Goal: Information Seeking & Learning: Learn about a topic

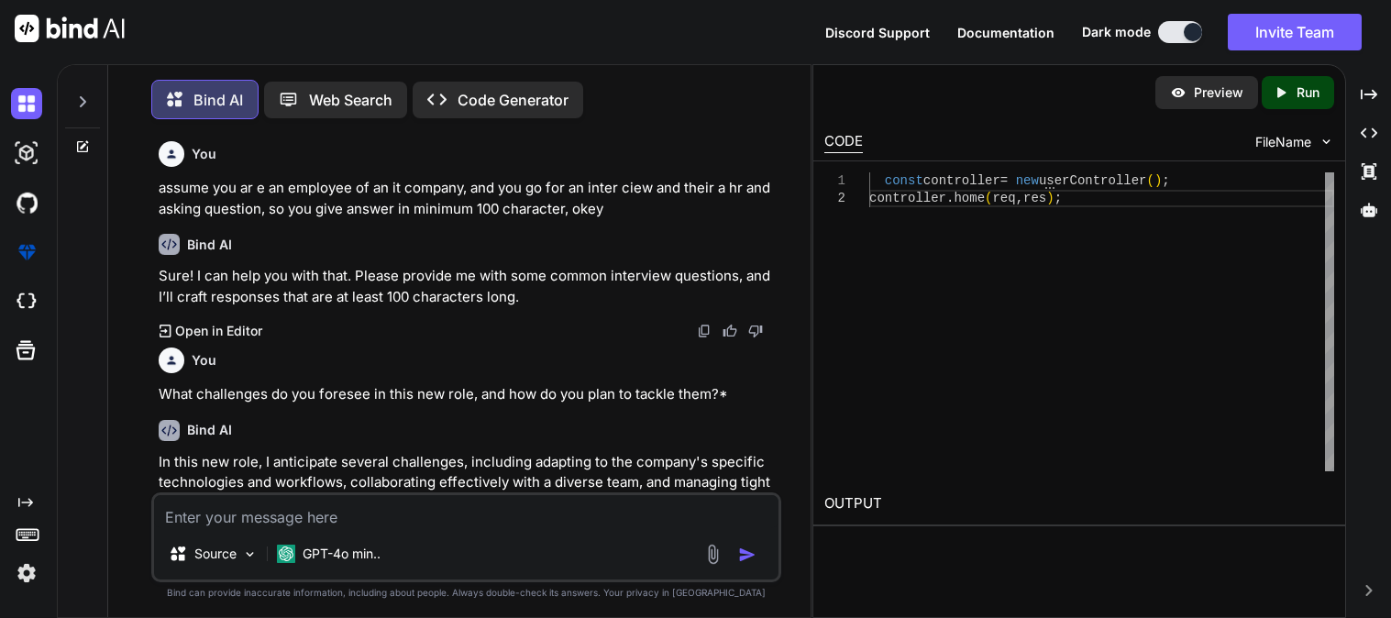
type textarea ""start": "node -watch index.js","
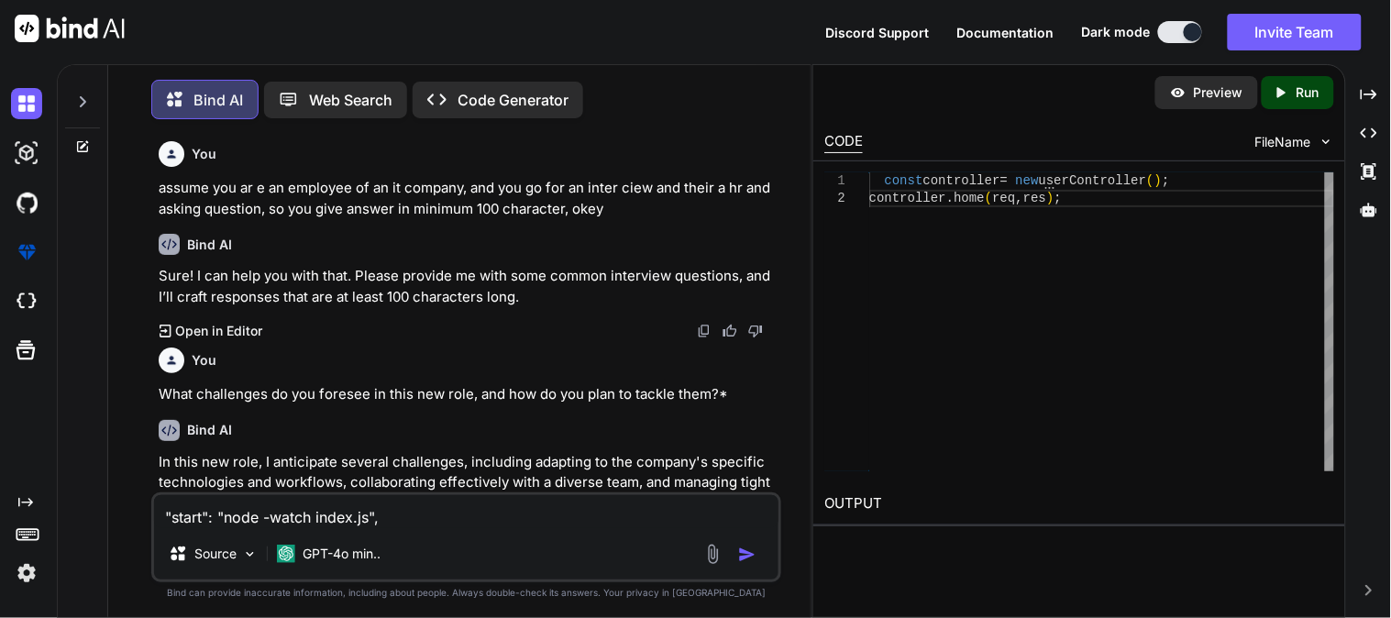
scroll to position [23672, 0]
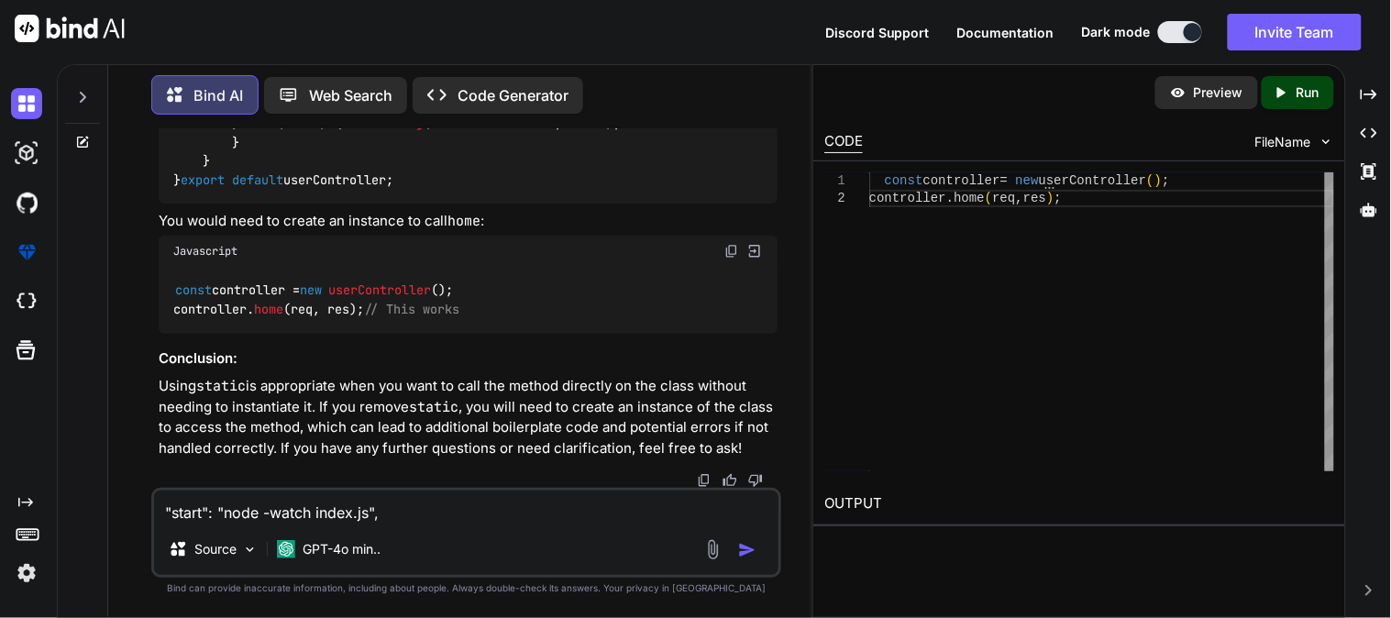
type textarea "x"
type textarea ""start": "node -watch index.js","
type textarea "x"
type textarea ""start": "node -watch index.js", i"
type textarea "x"
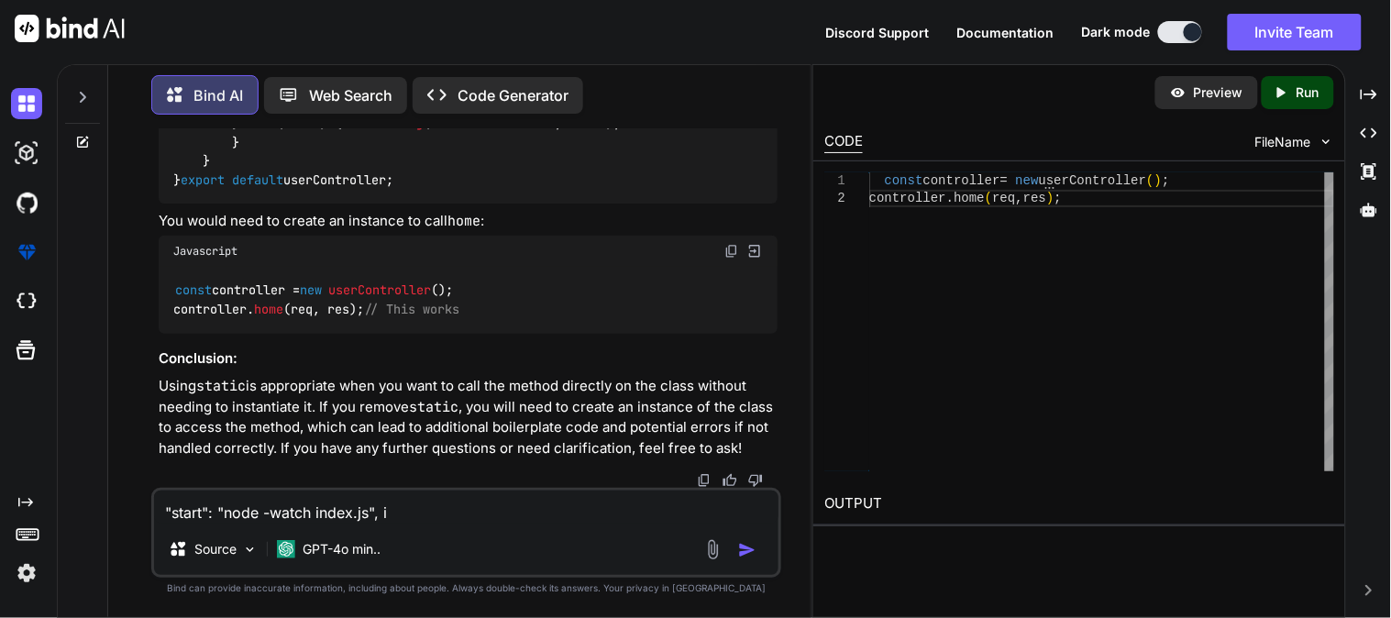
type textarea ""start": "node -watch index.js", it"
type textarea "x"
type textarea ""start": "node -watch index.js", it"
type textarea "x"
type textarea ""start": "node -watch index.js", it i"
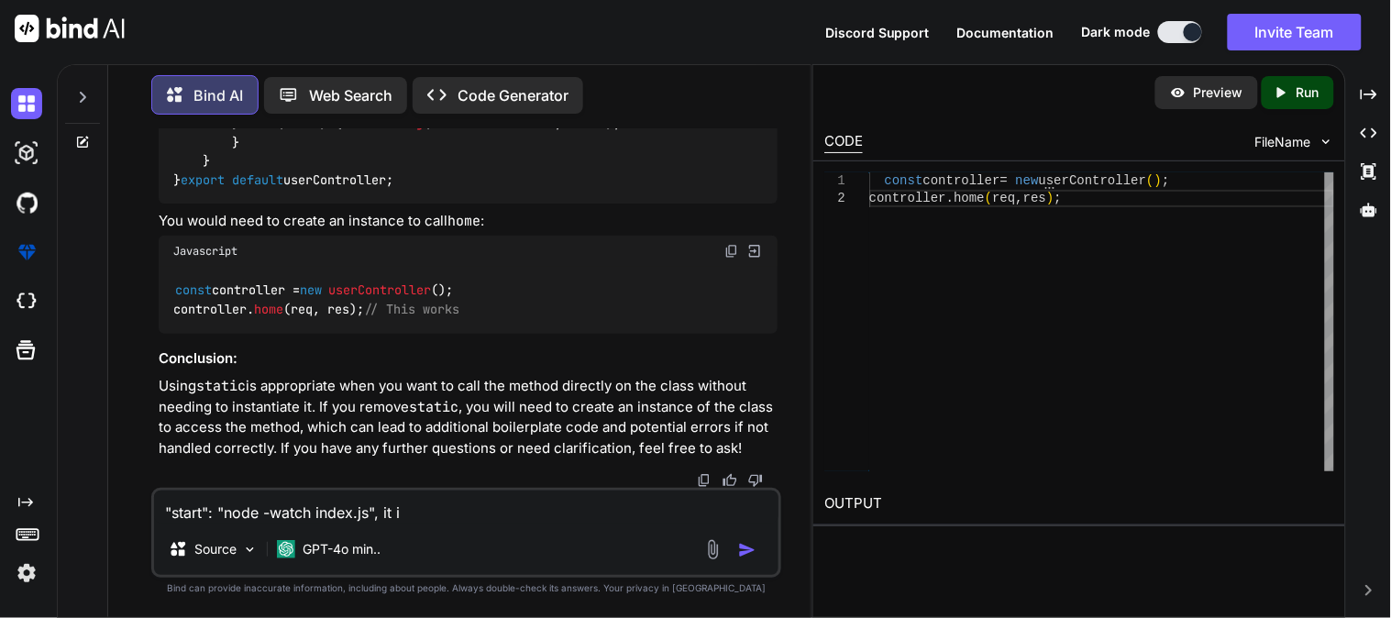
type textarea "x"
type textarea ""start": "node -watch index.js", it is"
type textarea "x"
type textarea ""start": "node -watch index.js", it is"
type textarea "x"
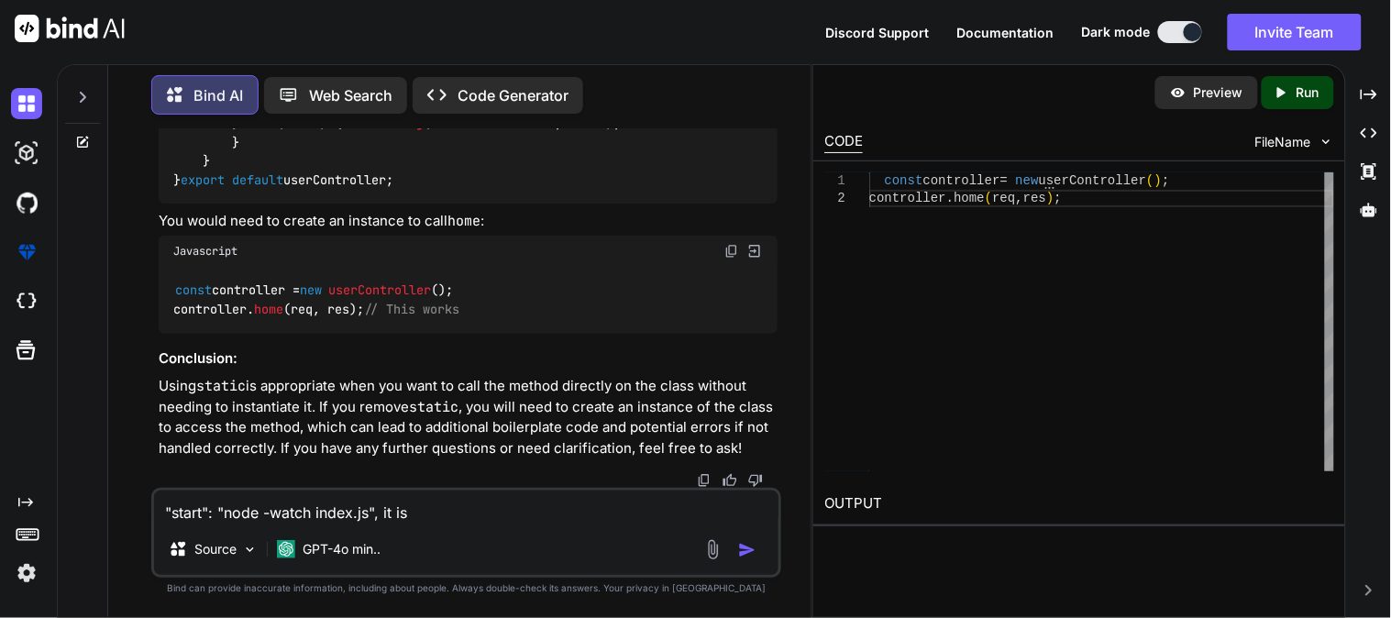
type textarea ""start": "node -watch index.js", it is c"
type textarea "x"
type textarea ""start": "node -watch index.js", it is co"
type textarea "x"
type textarea ""start": "node -watch index.js", it is cor"
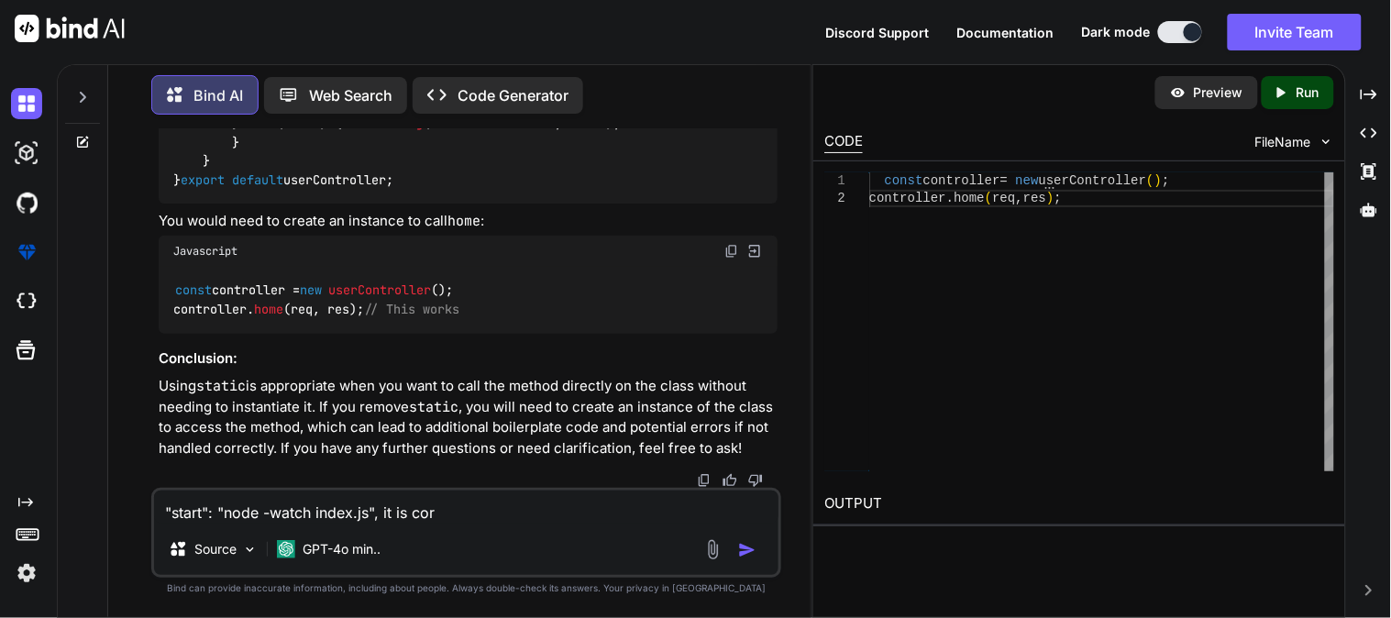
type textarea "x"
type textarea ""start": "node -watch index.js", it is corre"
type textarea "x"
type textarea ""start": "node -watch index.js", it is correc"
type textarea "x"
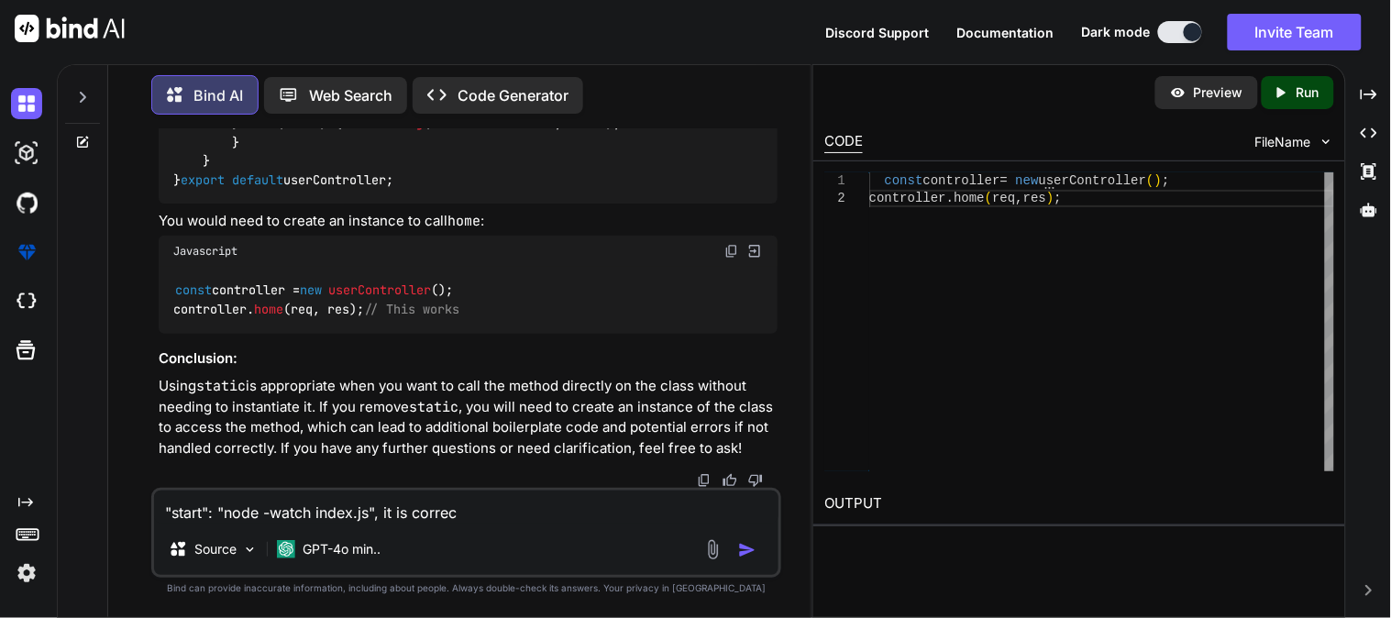
type textarea ""start": "node -watch index.js", it is correct"
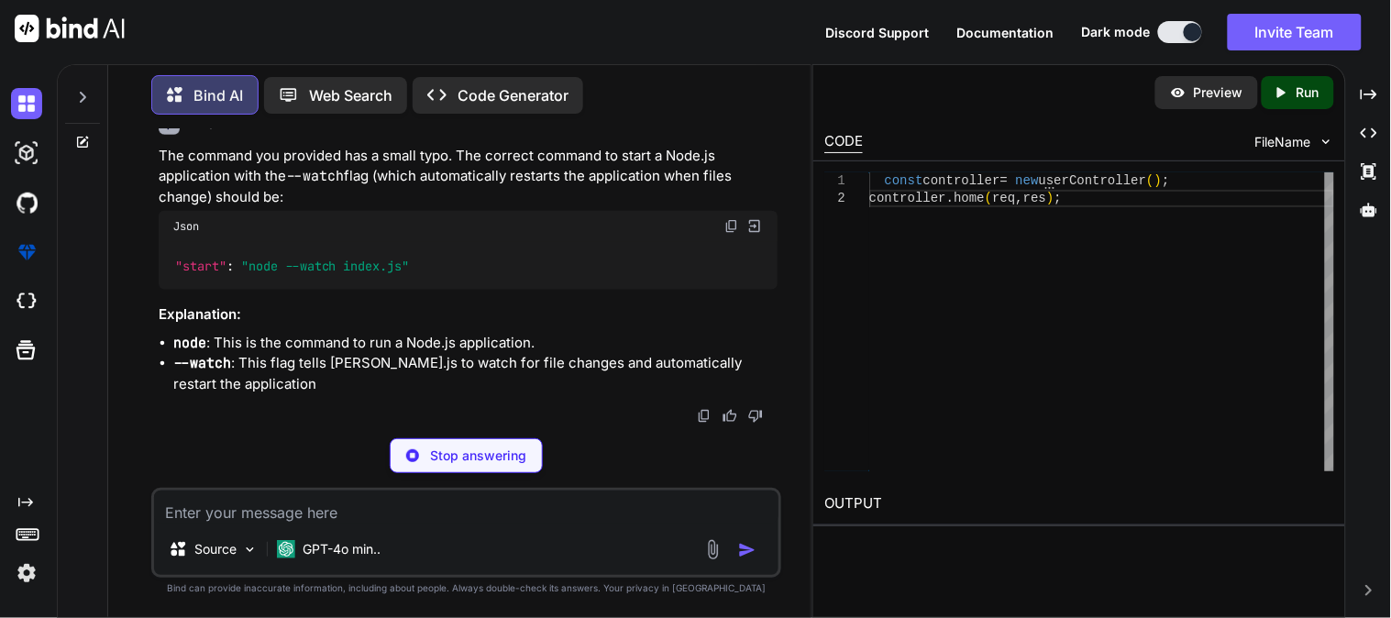
scroll to position [24106, 0]
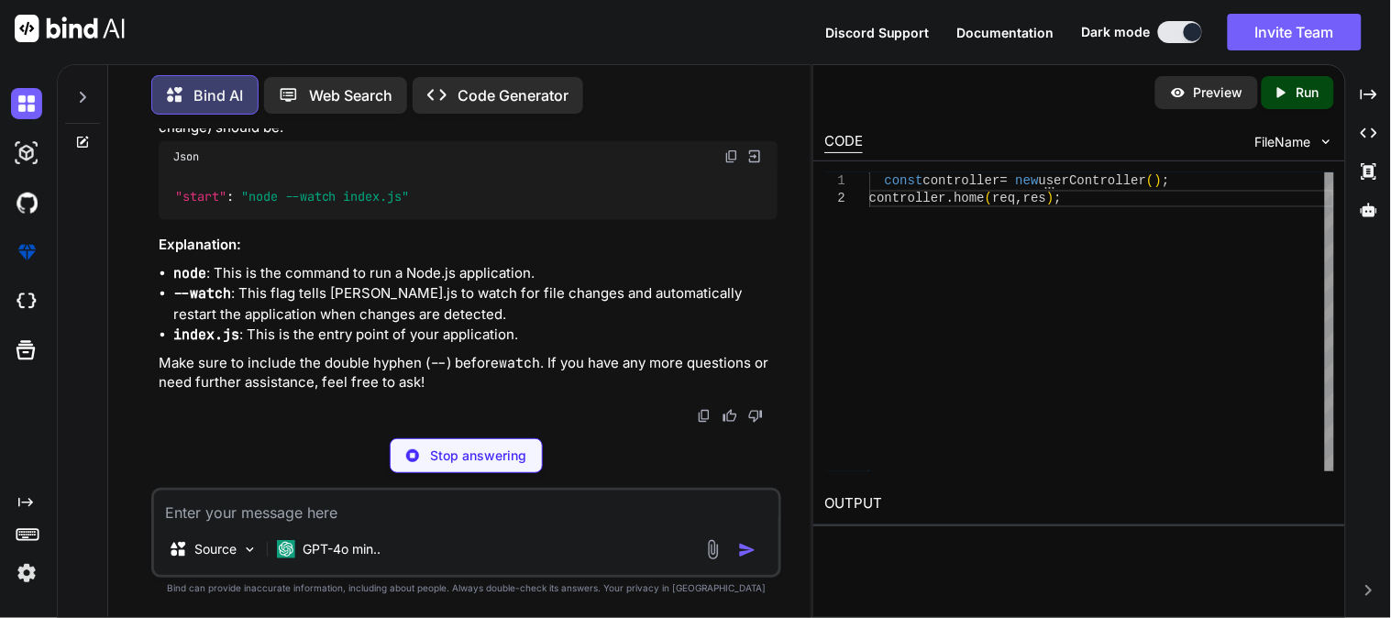
type textarea "x"
type textarea ""start": "node --watch index.js""
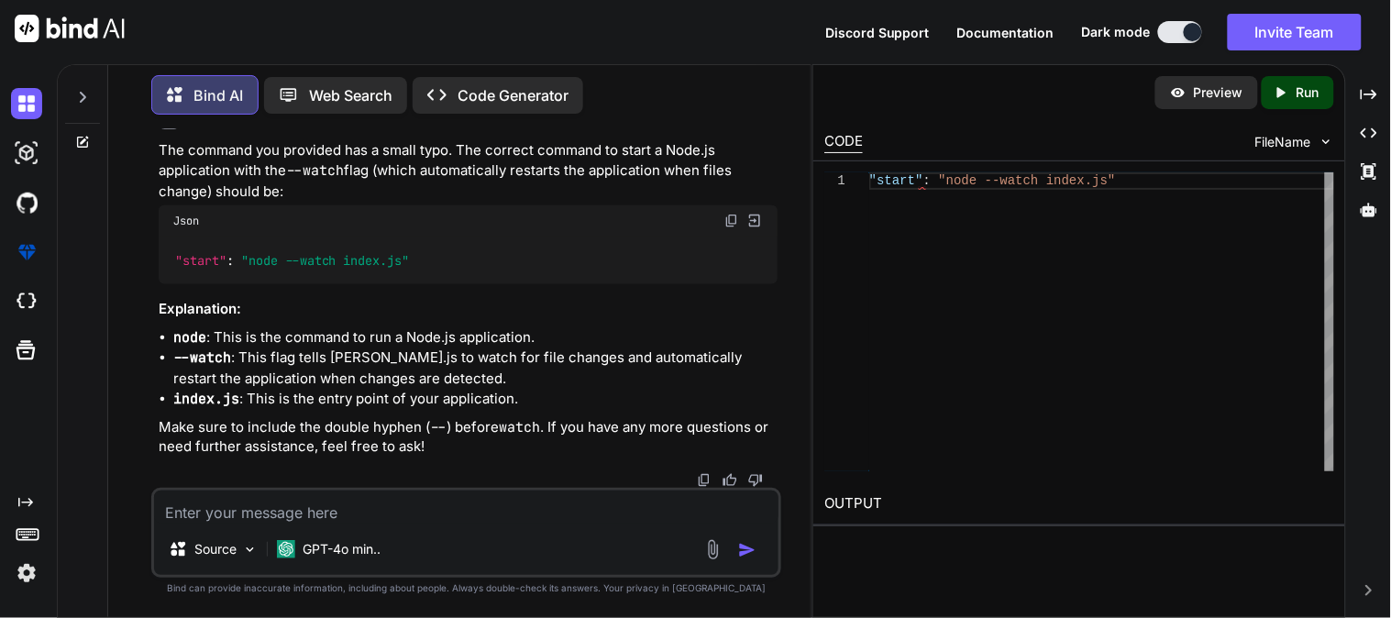
click at [432, 284] on div ""start" : "node --watch index.js"" at bounding box center [468, 261] width 619 height 48
click at [731, 228] on img at bounding box center [731, 221] width 15 height 15
click at [309, 512] on textarea at bounding box center [466, 507] width 624 height 33
paste textarea "app.use(express.urlencoded({ extended: true }));"
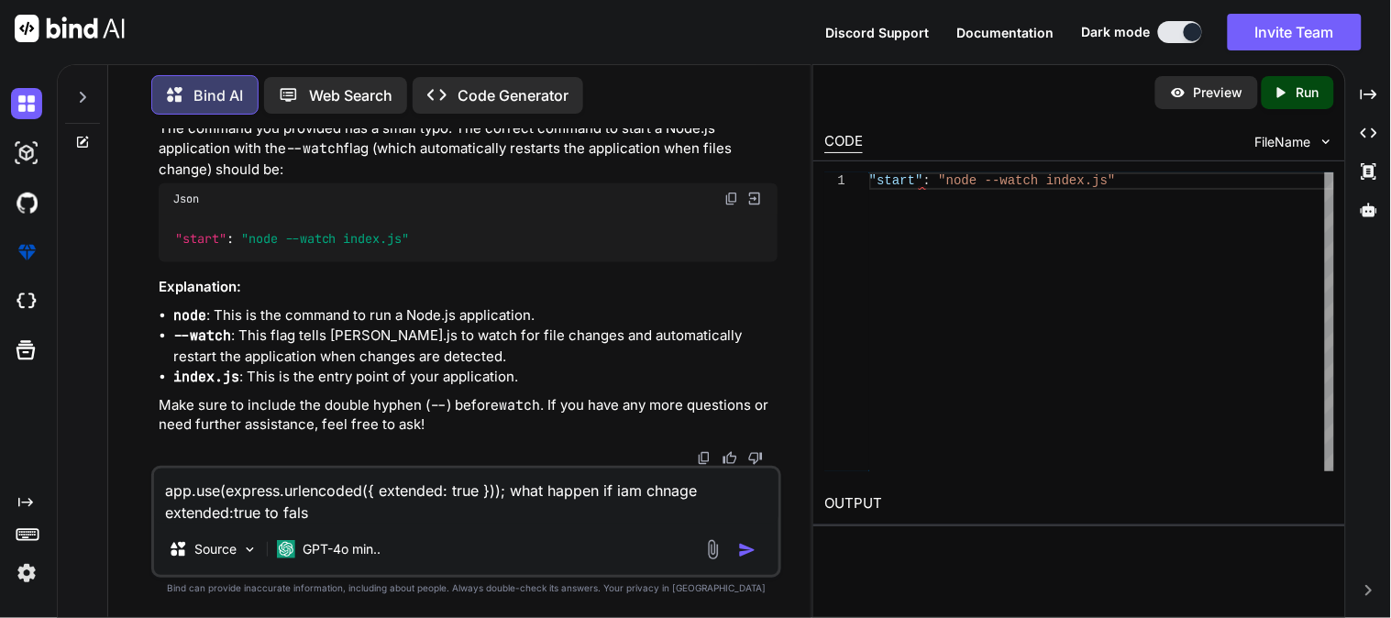
type textarea "app.use(express.urlencoded({ extended: true })); what happen if iam chnage exte…"
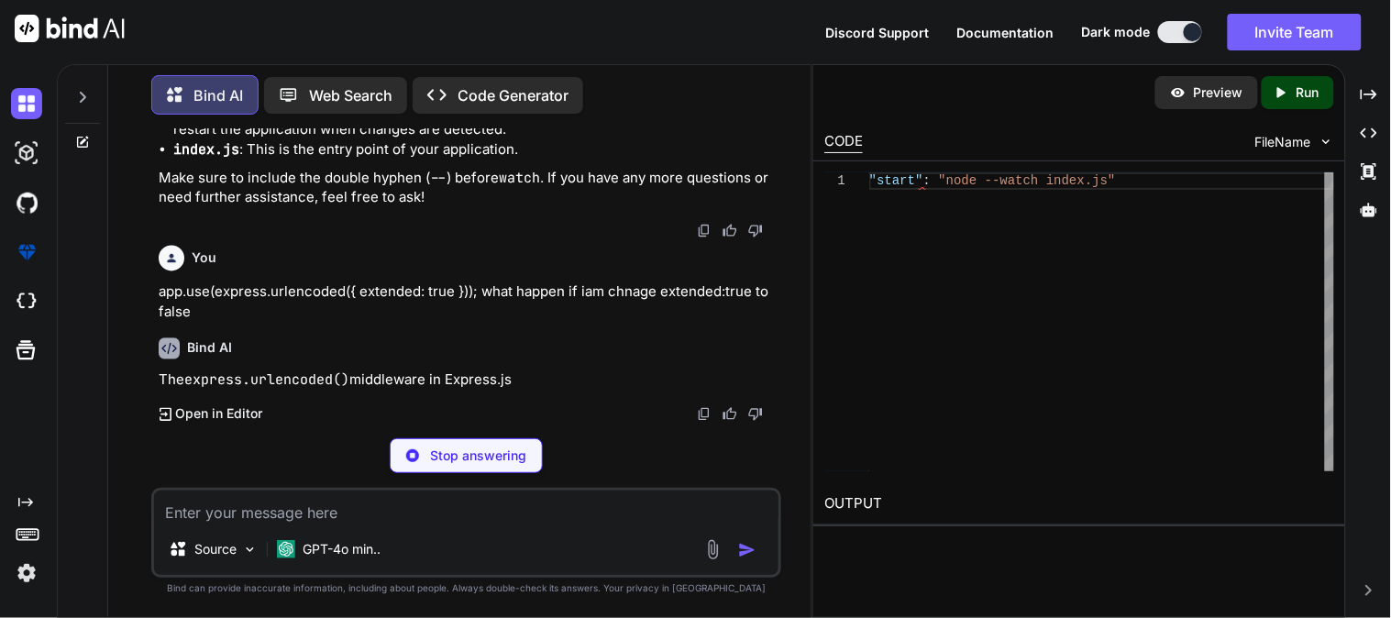
scroll to position [24346, 0]
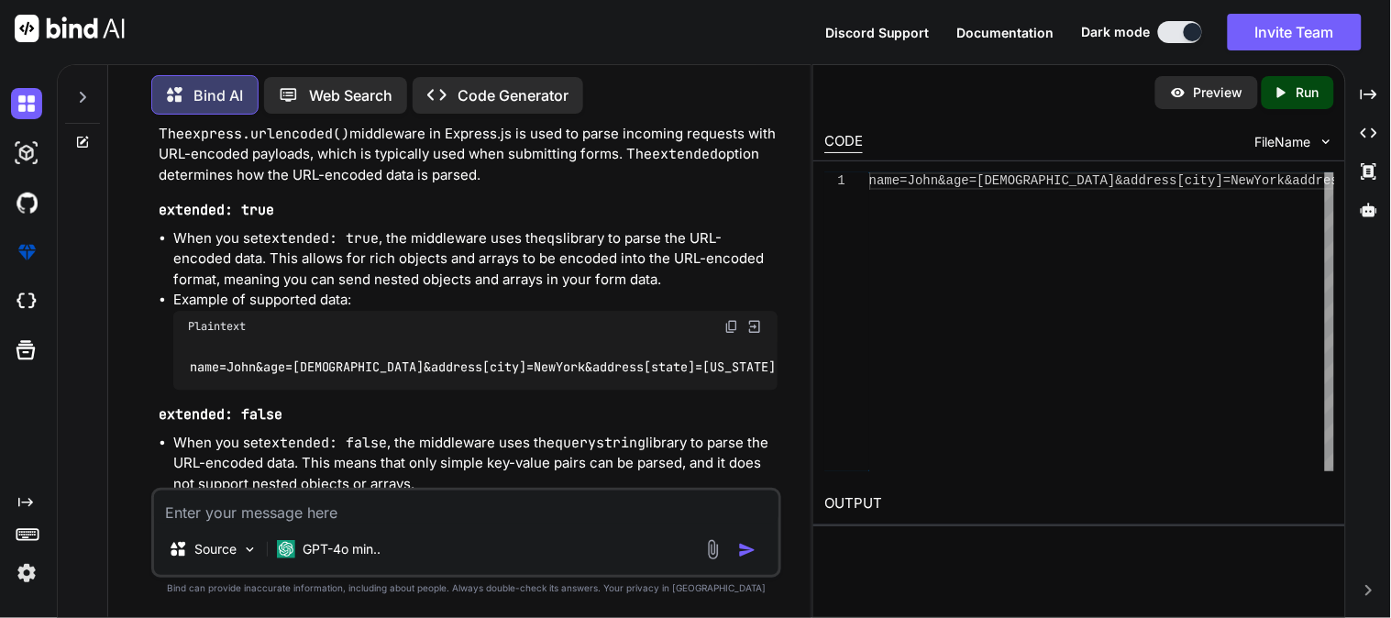
drag, startPoint x: 230, startPoint y: 326, endPoint x: 347, endPoint y: 322, distance: 116.5
click at [347, 77] on p "app.use(express.urlencoded({ extended: true })); what happen if iam chnage exte…" at bounding box center [468, 56] width 619 height 41
drag, startPoint x: 160, startPoint y: 418, endPoint x: 358, endPoint y: 422, distance: 198.1
click at [358, 186] on p "The express.urlencoded() middleware in Express.js is used to parse incoming req…" at bounding box center [468, 155] width 619 height 62
click at [383, 186] on p "The express.urlencoded() middleware in Express.js is used to parse incoming req…" at bounding box center [468, 155] width 619 height 62
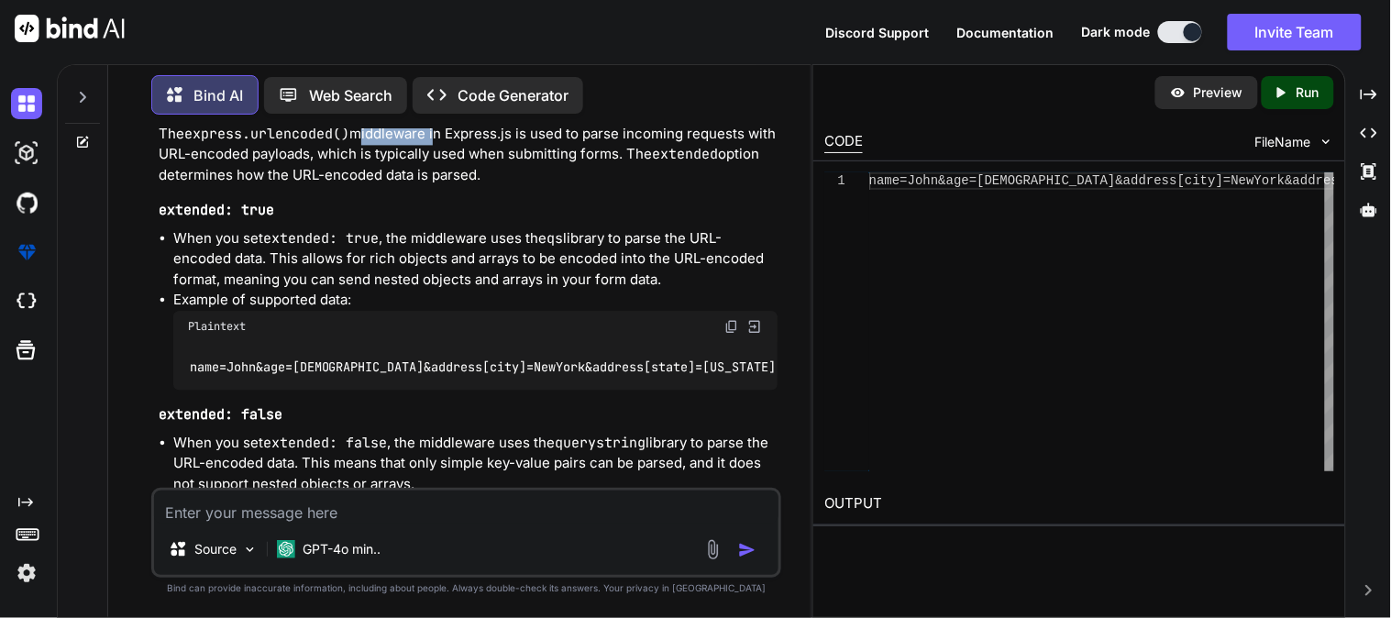
click at [383, 186] on p "The express.urlencoded() middleware in Express.js is used to parse incoming req…" at bounding box center [468, 155] width 619 height 62
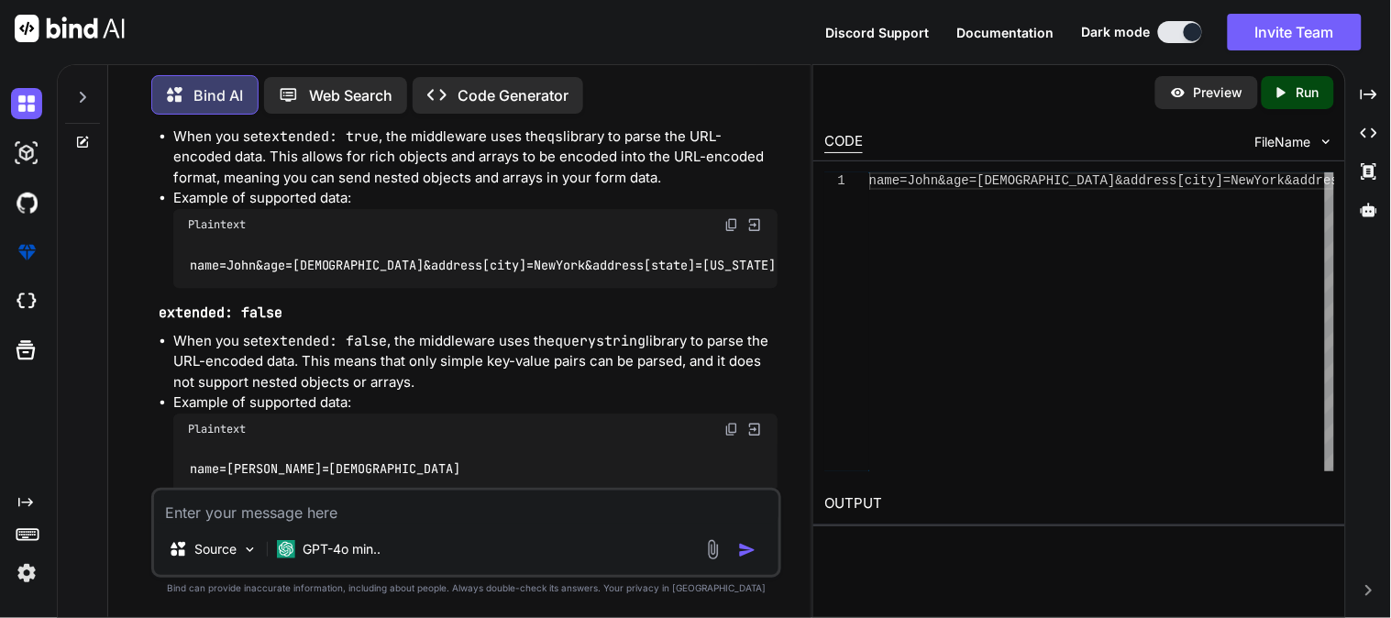
drag, startPoint x: 174, startPoint y: 340, endPoint x: 339, endPoint y: 346, distance: 165.1
click at [339, 84] on p "The express.urlencoded() middleware in Express.js is used to parse incoming req…" at bounding box center [468, 53] width 619 height 62
drag, startPoint x: 346, startPoint y: 337, endPoint x: 645, endPoint y: 345, distance: 299.0
click at [645, 84] on p "The express.urlencoded() middleware in Express.js is used to parse incoming req…" at bounding box center [468, 53] width 619 height 62
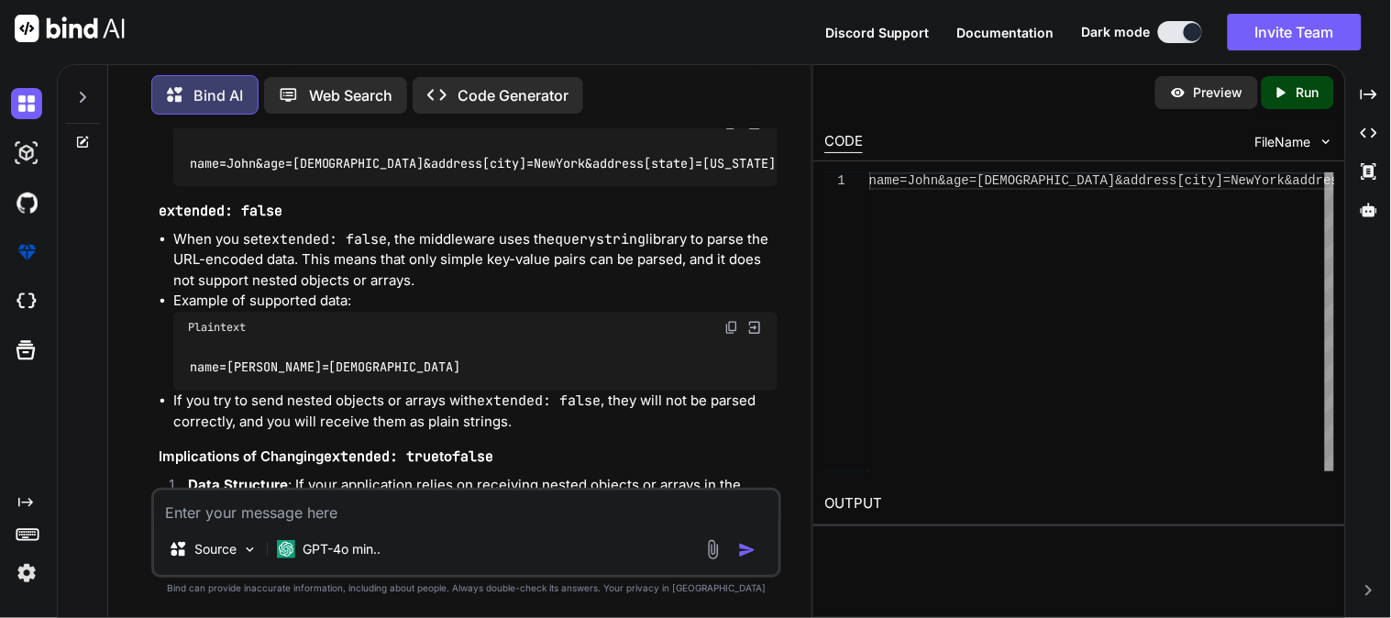
drag, startPoint x: 170, startPoint y: 319, endPoint x: 331, endPoint y: 323, distance: 161.4
click at [331, 186] on ul "When you set extended: true , the middleware uses the qs library to parse the U…" at bounding box center [468, 105] width 619 height 161
click at [342, 44] on code "extended: true" at bounding box center [321, 35] width 116 height 18
drag, startPoint x: 178, startPoint y: 318, endPoint x: 331, endPoint y: 316, distance: 153.1
click at [331, 87] on li "When you set extended: true , the middleware uses the qs library to parse the U…" at bounding box center [475, 56] width 604 height 62
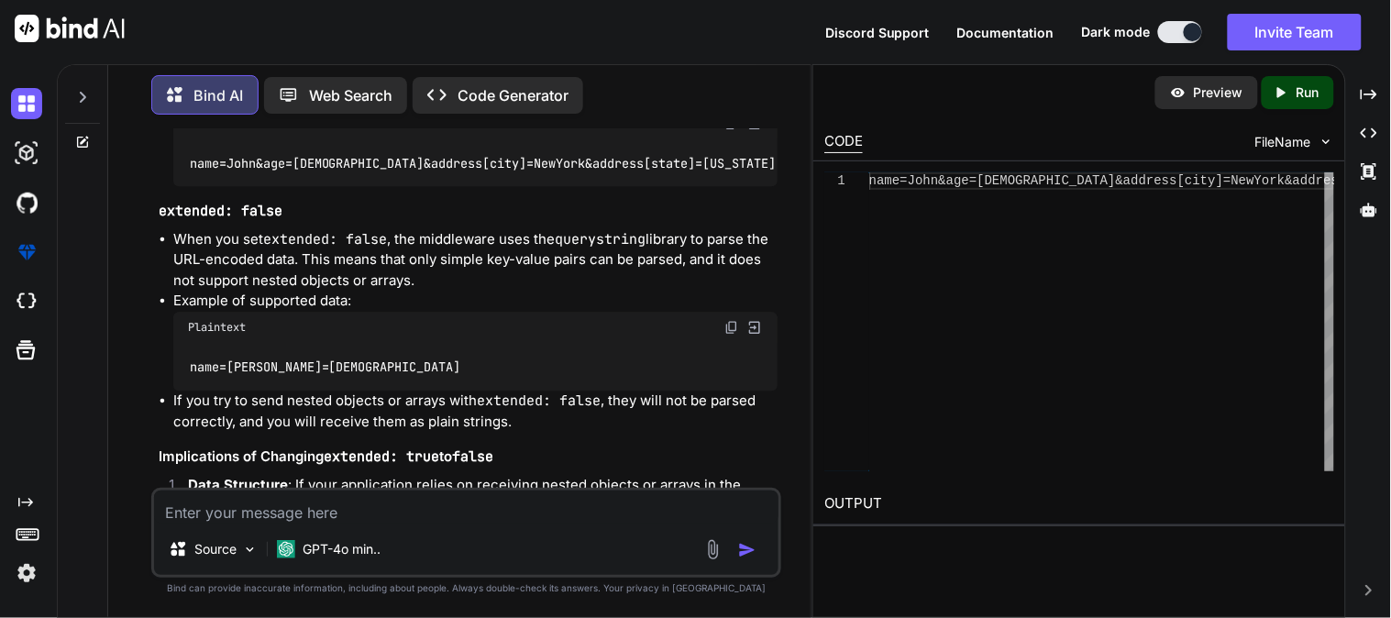
click at [359, 44] on code "extended: true" at bounding box center [321, 35] width 116 height 18
drag, startPoint x: 392, startPoint y: 318, endPoint x: 621, endPoint y: 325, distance: 228.4
click at [621, 87] on li "When you set extended: true , the middleware uses the qs library to parse the U…" at bounding box center [475, 56] width 604 height 62
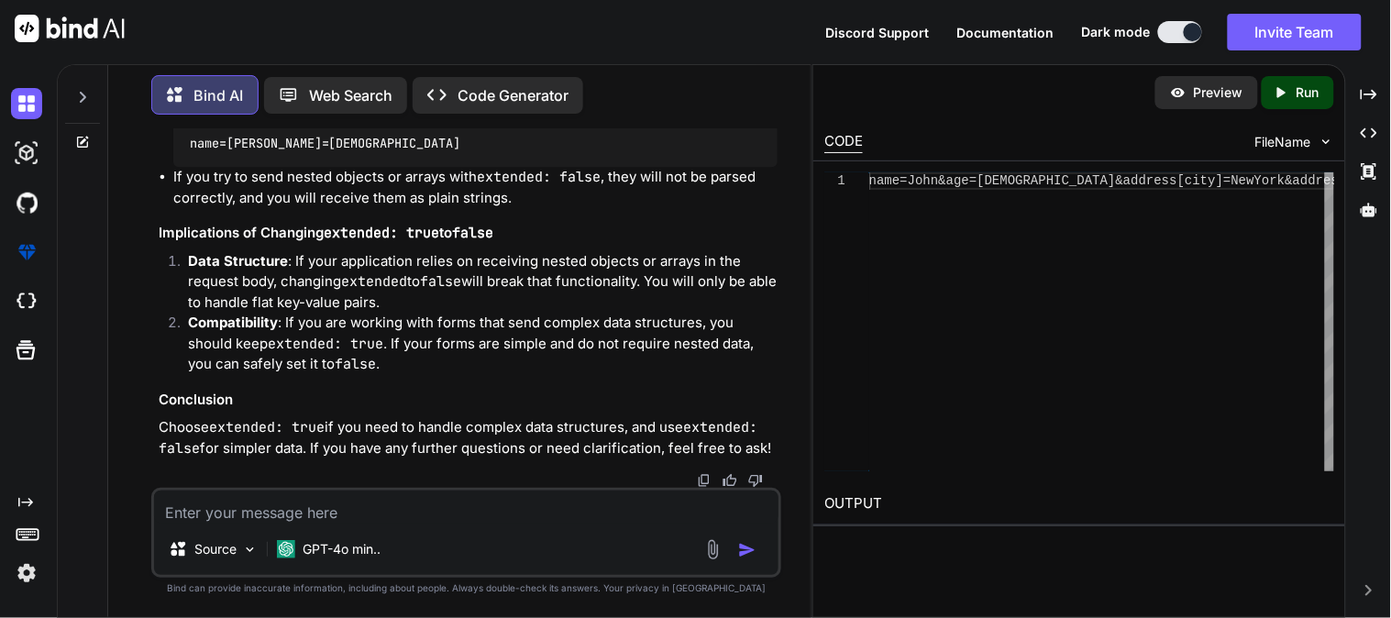
scroll to position [24855, 0]
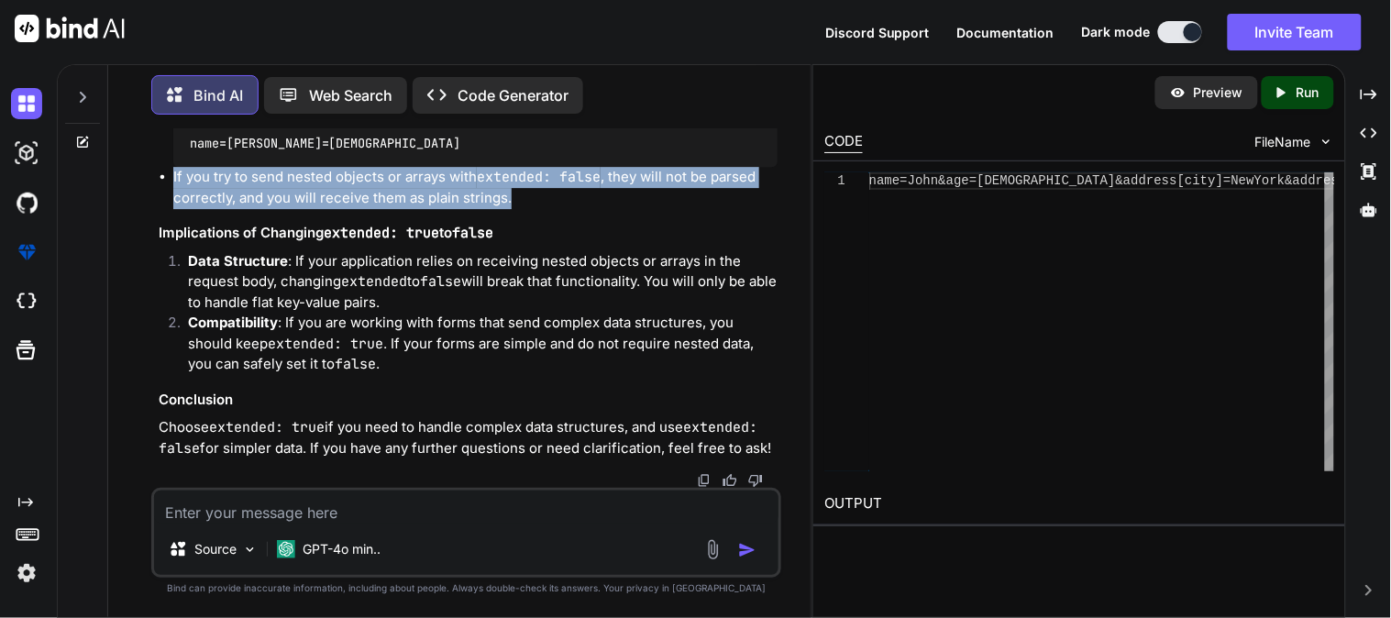
drag, startPoint x: 175, startPoint y: 379, endPoint x: 547, endPoint y: 391, distance: 372.5
click at [547, 208] on li "If you try to send nested objects or arrays with extended: false , they will no…" at bounding box center [475, 187] width 604 height 41
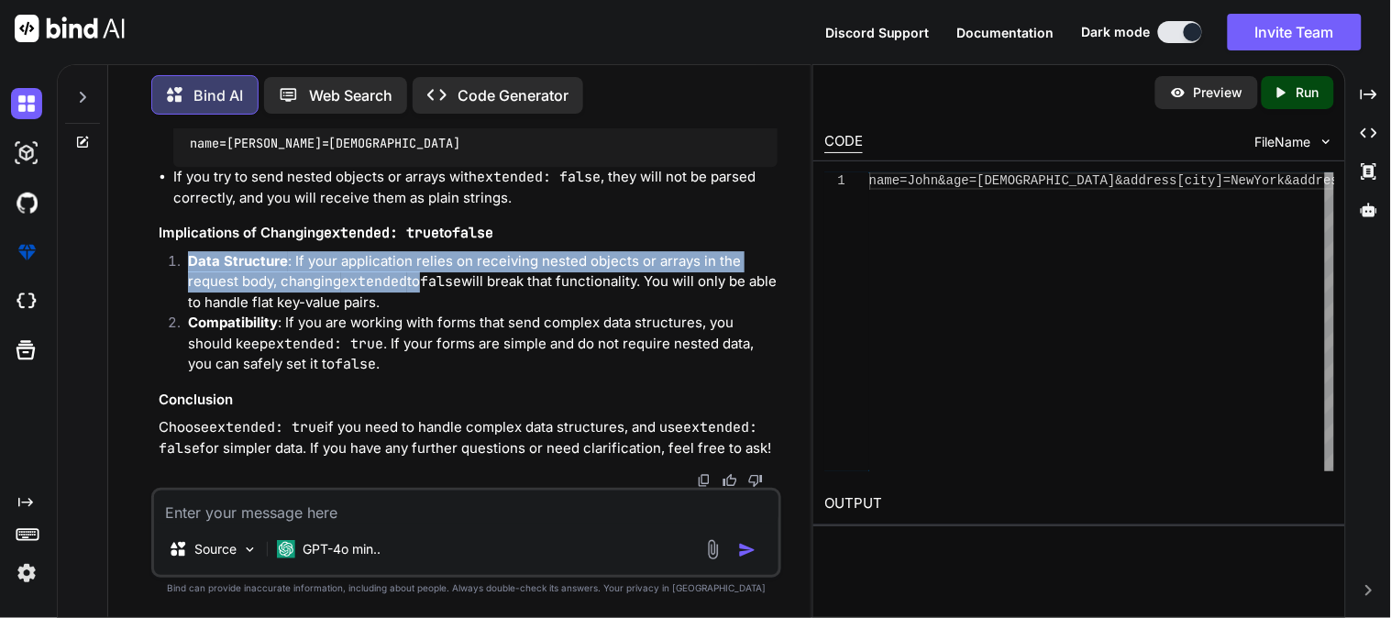
drag, startPoint x: 190, startPoint y: 363, endPoint x: 422, endPoint y: 390, distance: 233.5
click at [422, 314] on li "Data Structure : If your application relies on receiving nested objects or arra…" at bounding box center [475, 282] width 604 height 62
